Goal: Transaction & Acquisition: Obtain resource

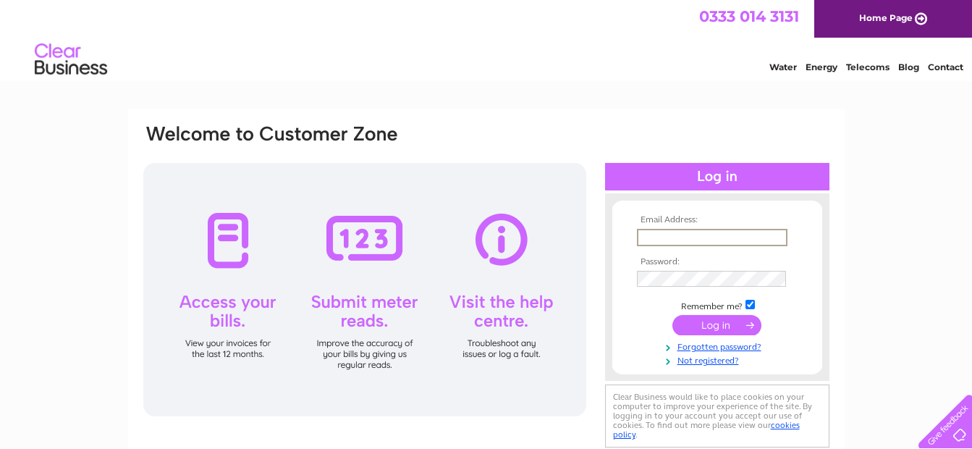
click at [660, 240] on input "text" at bounding box center [712, 237] width 150 height 17
type input "shettlestonbowlingclub@hotmail.com"
click at [717, 323] on input "submit" at bounding box center [716, 325] width 89 height 20
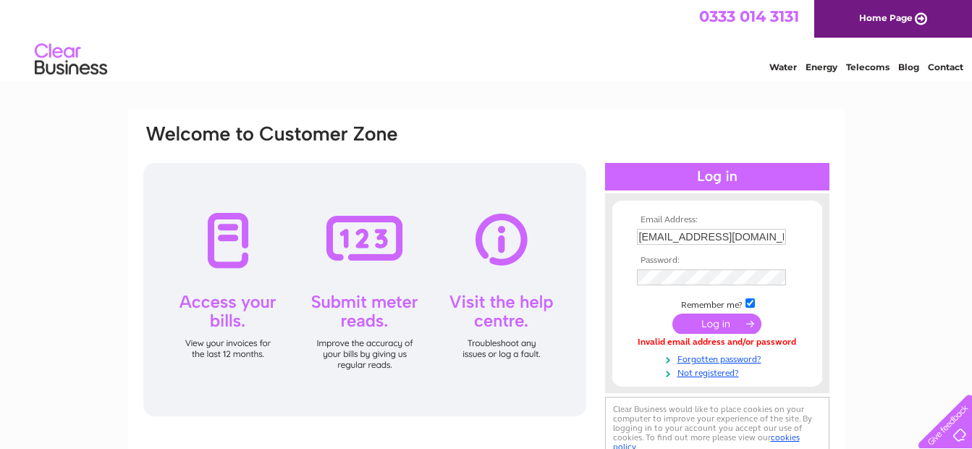
click at [709, 327] on input "submit" at bounding box center [716, 323] width 89 height 20
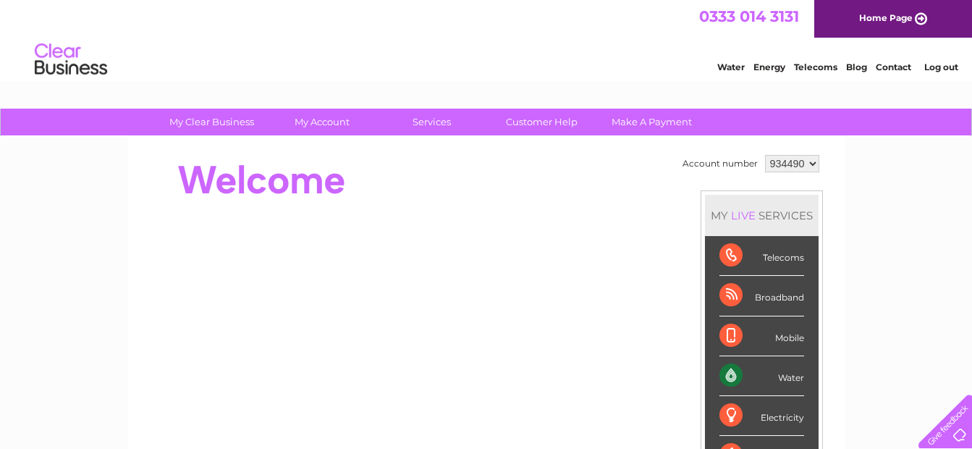
drag, startPoint x: 691, startPoint y: 343, endPoint x: 691, endPoint y: 313, distance: 29.7
click at [691, 313] on td "Account number 934490 MY LIVE SERVICES Telecoms Broadband Mobile Water Electric…" at bounding box center [751, 405] width 144 height 509
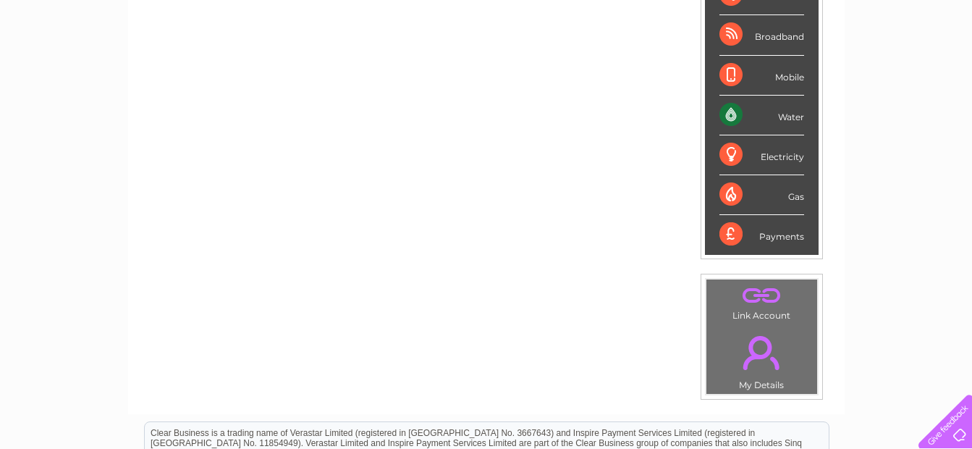
scroll to position [289, 0]
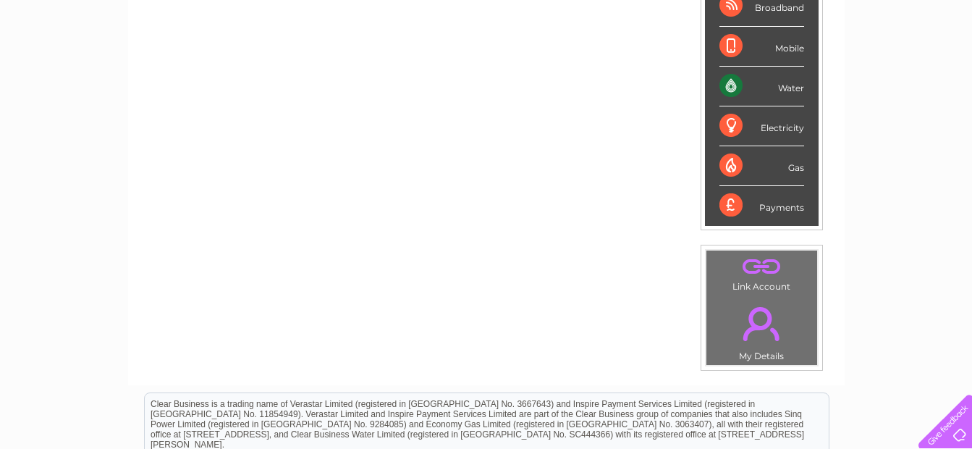
click at [726, 85] on div "Water" at bounding box center [761, 87] width 85 height 40
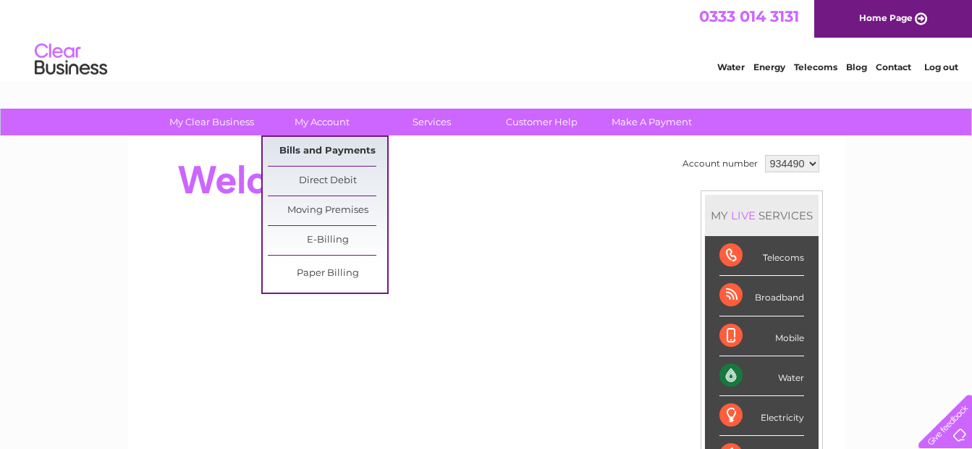
click at [324, 145] on link "Bills and Payments" at bounding box center [327, 151] width 119 height 29
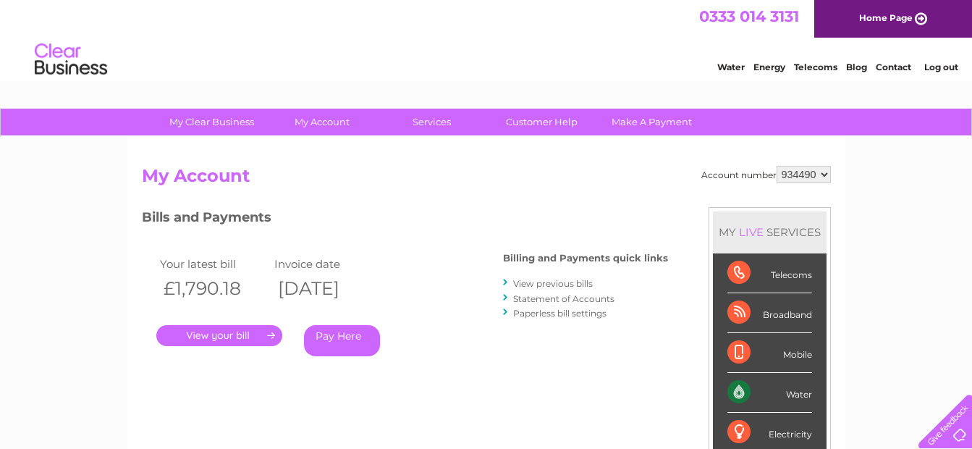
click at [226, 333] on link "." at bounding box center [219, 335] width 126 height 21
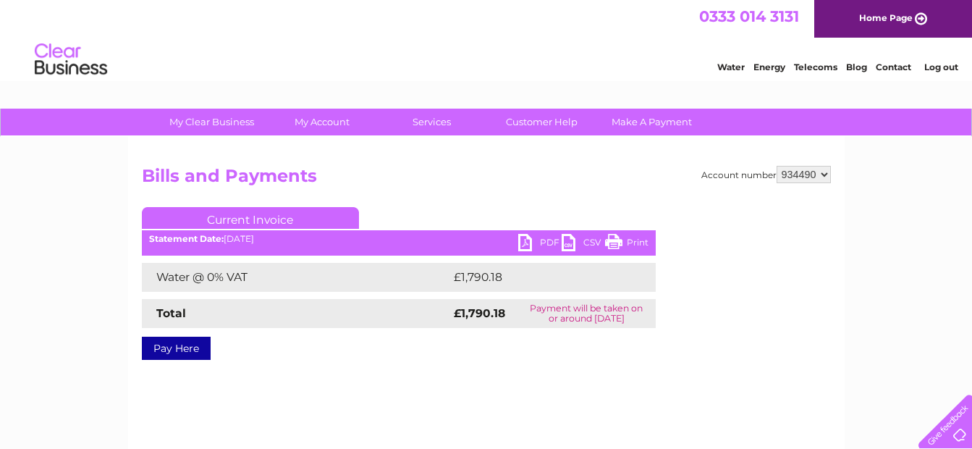
click at [522, 243] on link "PDF" at bounding box center [539, 244] width 43 height 21
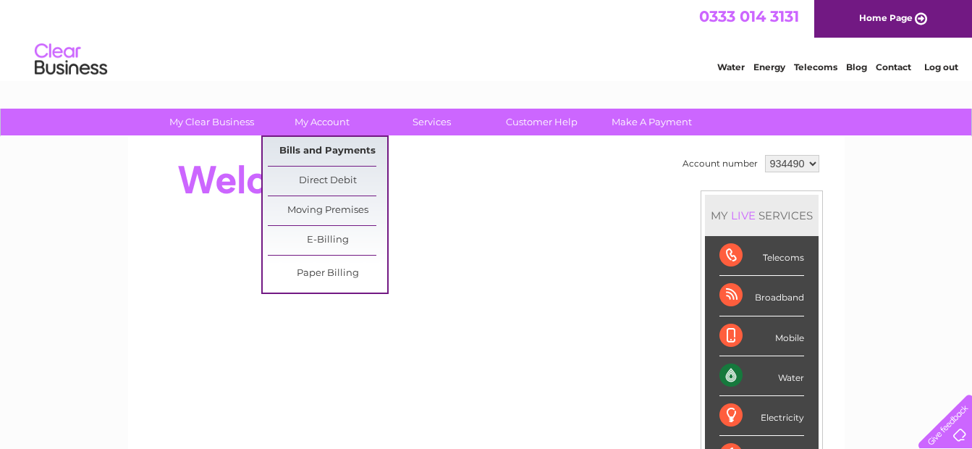
click at [317, 143] on link "Bills and Payments" at bounding box center [327, 151] width 119 height 29
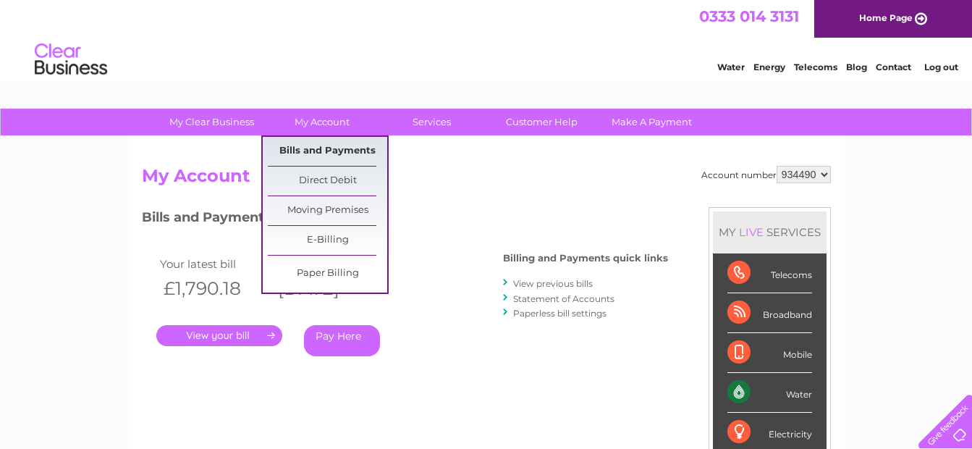
click at [330, 147] on link "Bills and Payments" at bounding box center [327, 151] width 119 height 29
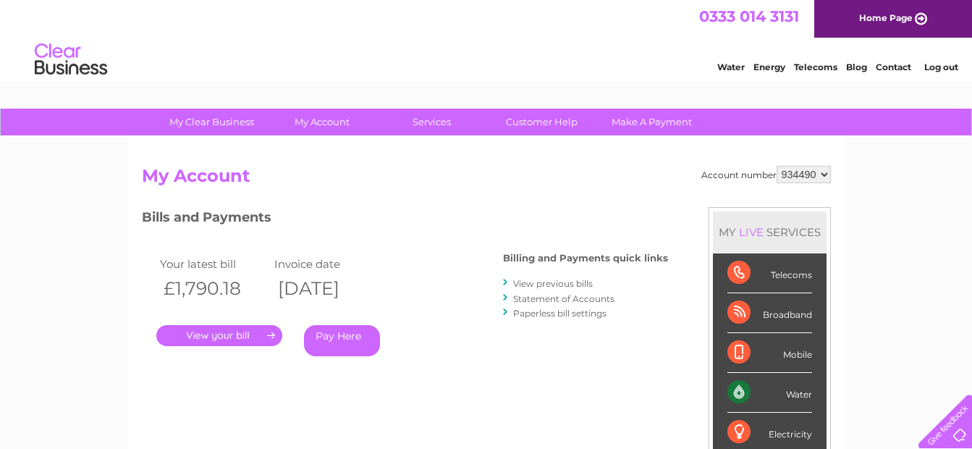
click at [200, 336] on link "." at bounding box center [219, 335] width 126 height 21
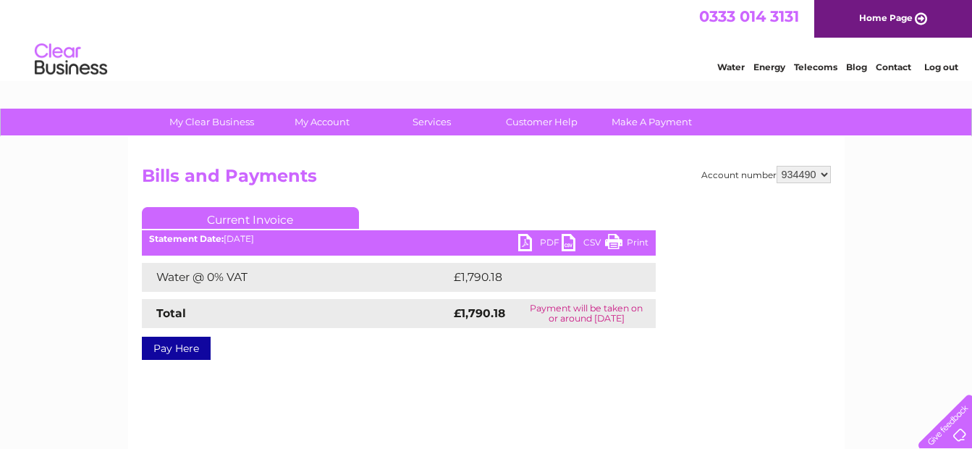
click at [528, 247] on link "PDF" at bounding box center [539, 244] width 43 height 21
click at [888, 72] on link "Contact" at bounding box center [892, 66] width 35 height 11
